Goal: Find specific page/section: Find specific page/section

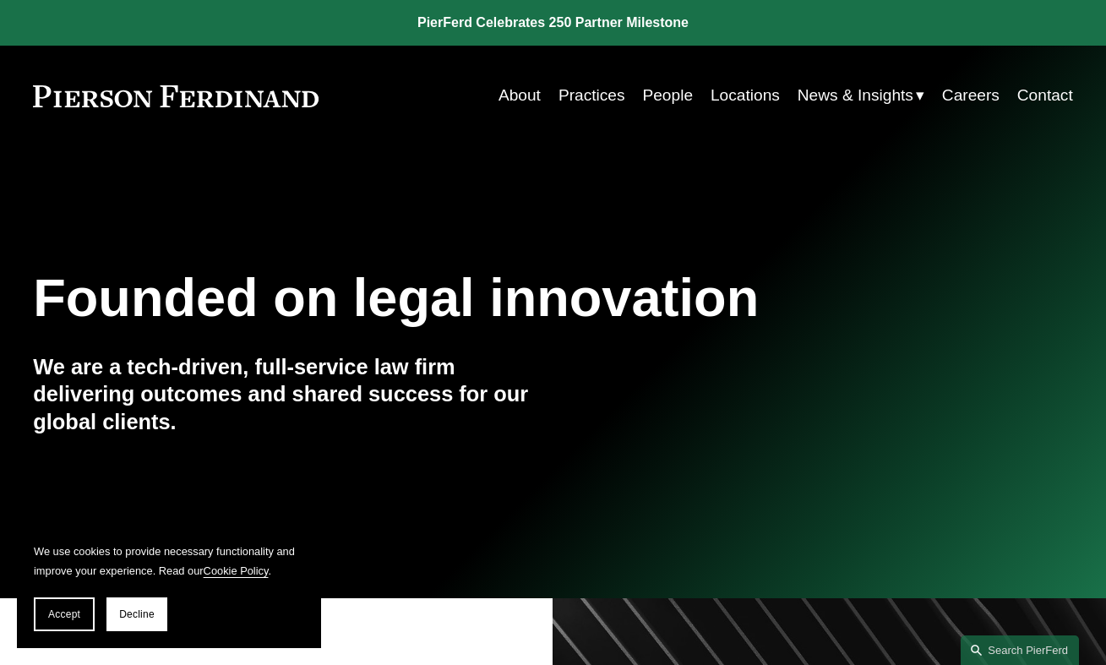
click at [732, 98] on link "Locations" at bounding box center [745, 95] width 69 height 32
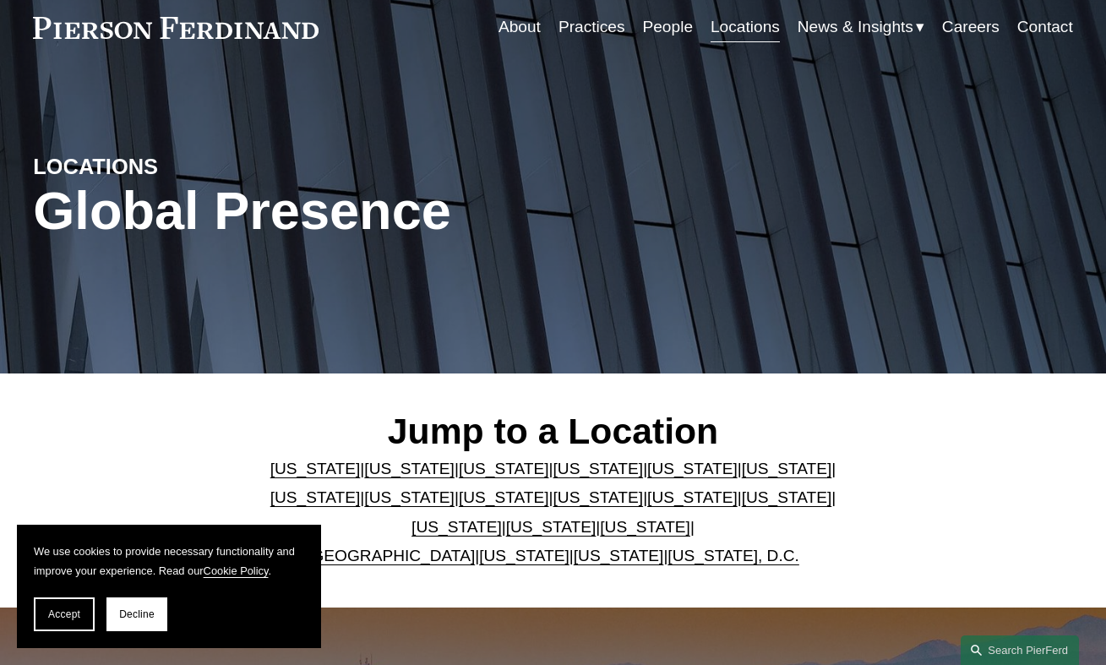
scroll to position [157, 0]
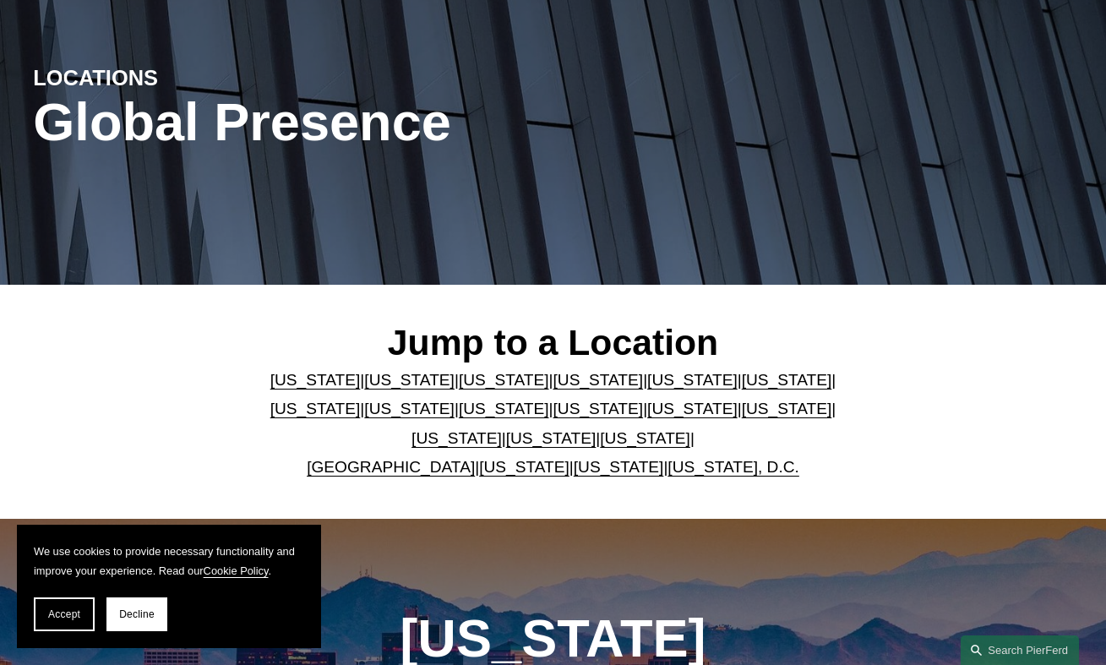
click at [742, 380] on link "[US_STATE]" at bounding box center [787, 380] width 90 height 18
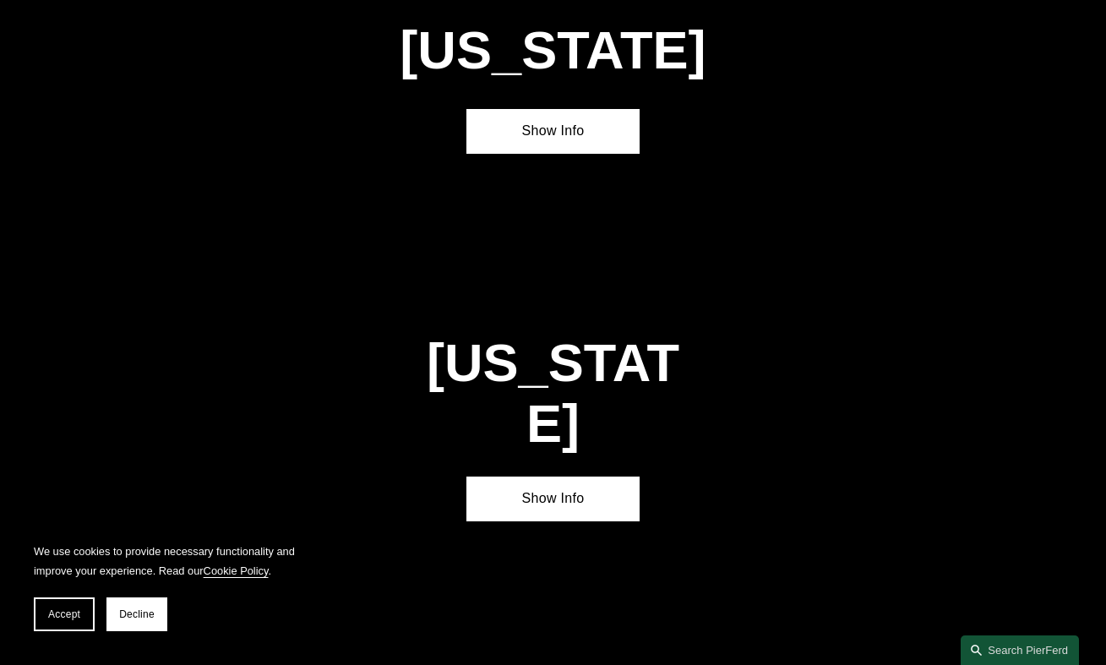
scroll to position [2261, 0]
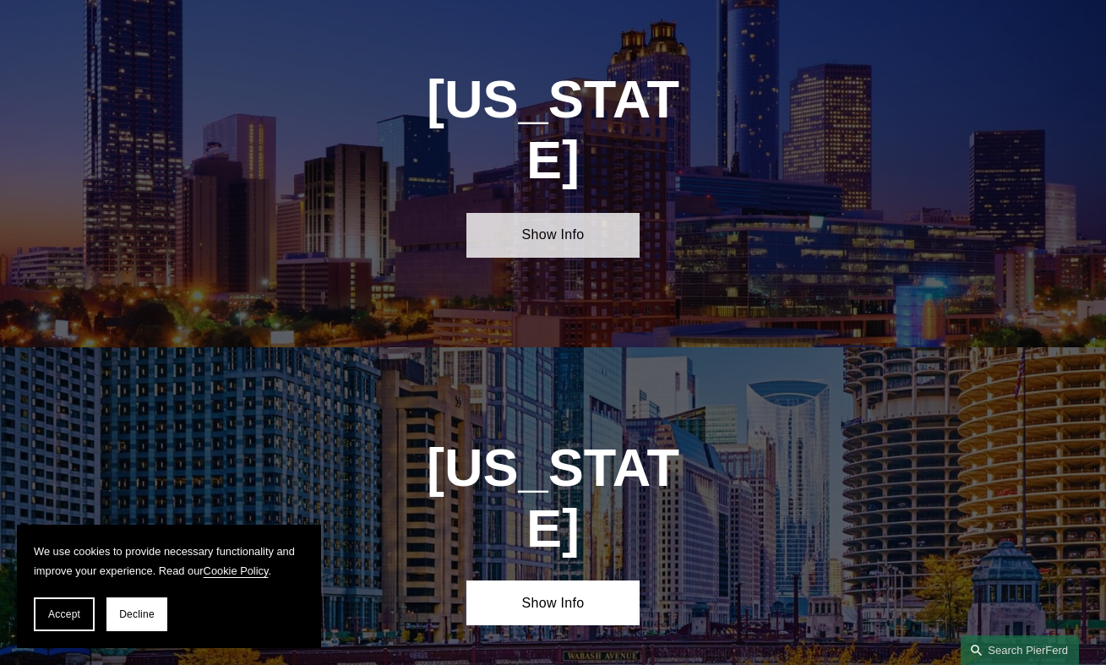
click at [552, 213] on link "Show Info" at bounding box center [552, 235] width 173 height 45
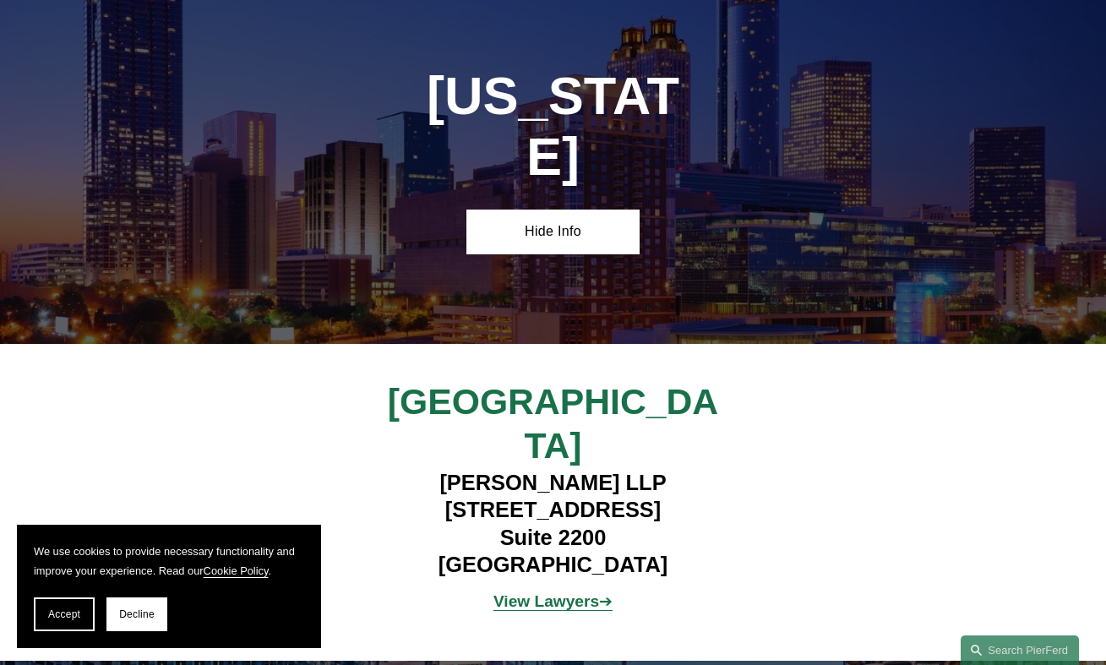
scroll to position [2289, 0]
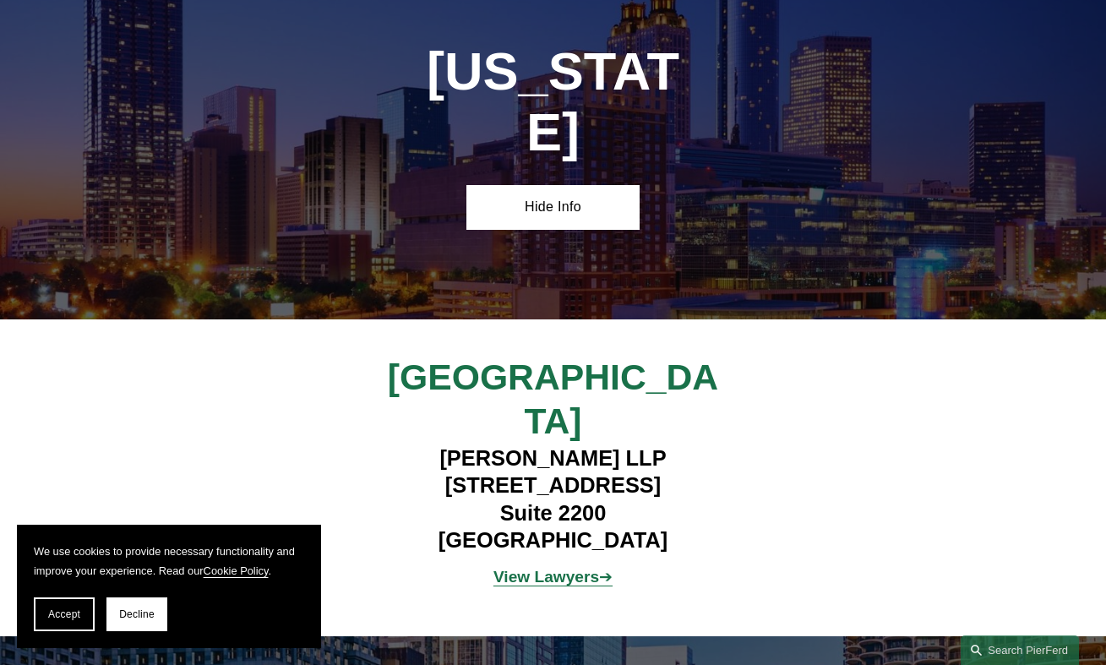
click at [571, 568] on strong "View Lawyers" at bounding box center [546, 577] width 106 height 18
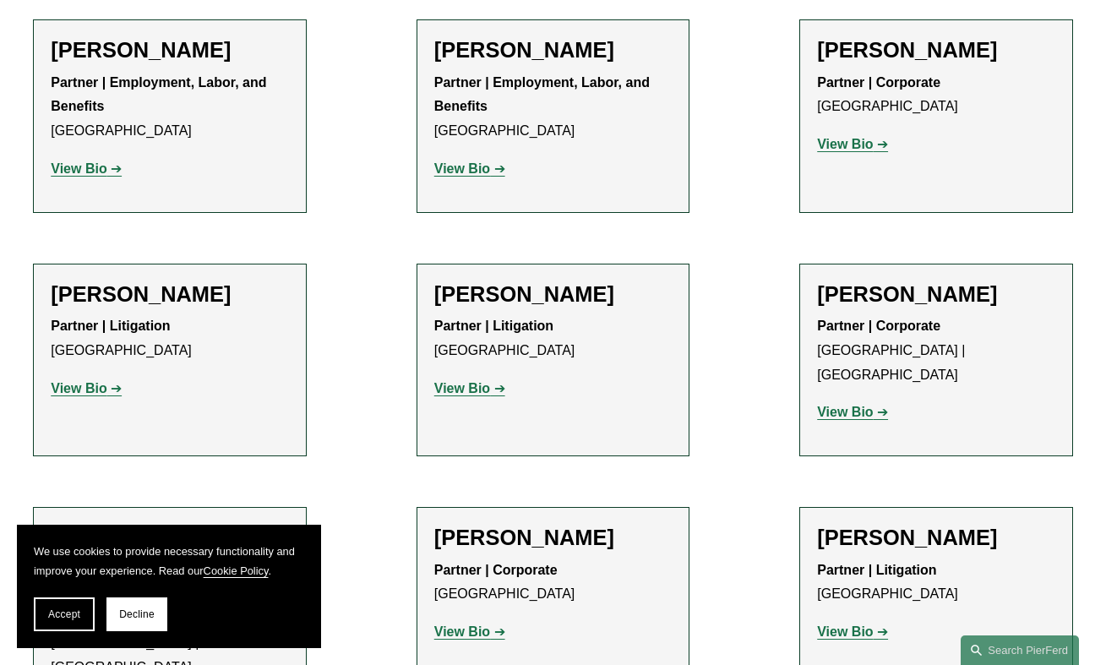
scroll to position [736, 0]
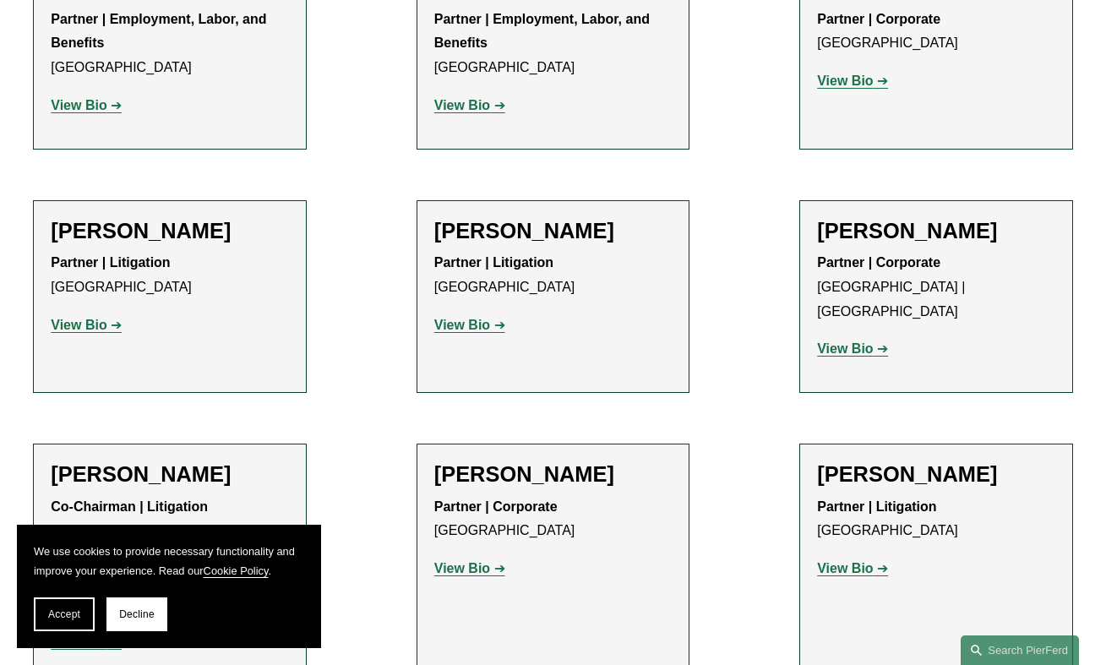
click at [101, 319] on strong "View Bio" at bounding box center [79, 325] width 56 height 14
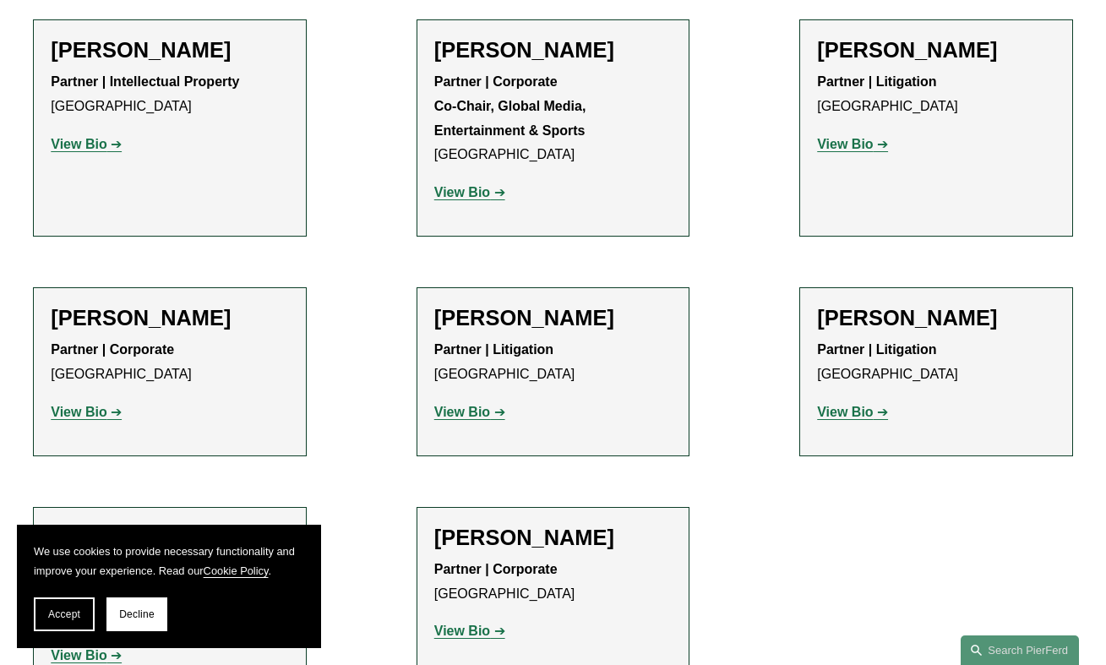
scroll to position [2701, 0]
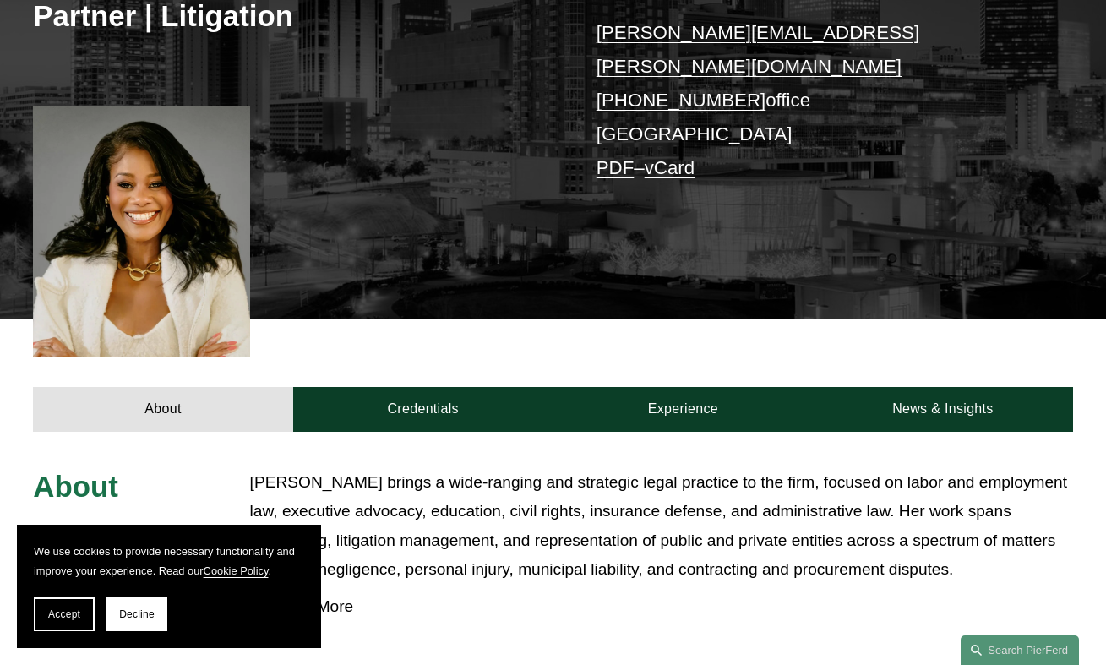
scroll to position [361, 0]
